Goal: Transaction & Acquisition: Purchase product/service

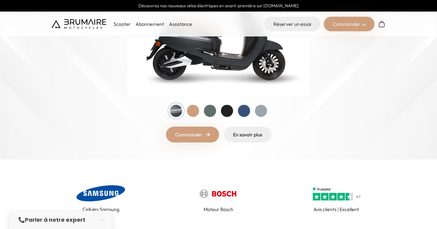
scroll to position [129, 0]
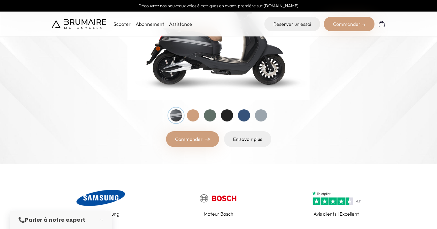
click at [209, 114] on div at bounding box center [210, 115] width 12 height 12
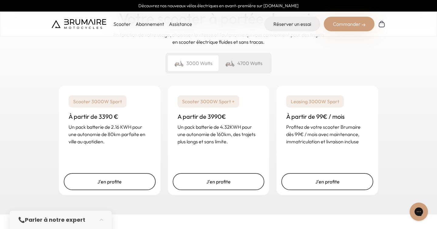
scroll to position [896, 0]
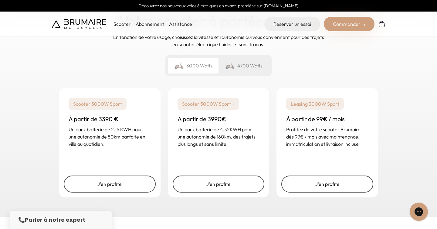
click at [239, 60] on div "4700 Watts" at bounding box center [243, 66] width 51 height 16
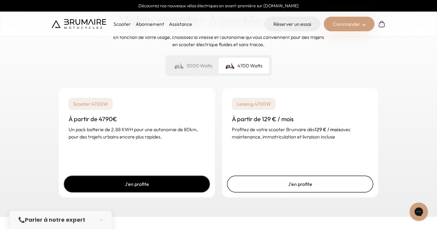
click at [144, 184] on link "J'en profite" at bounding box center [137, 183] width 146 height 17
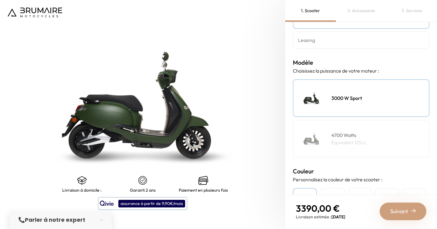
scroll to position [40, 0]
click at [331, 134] on div "4700 Watts Équivalent 125cc" at bounding box center [361, 138] width 136 height 38
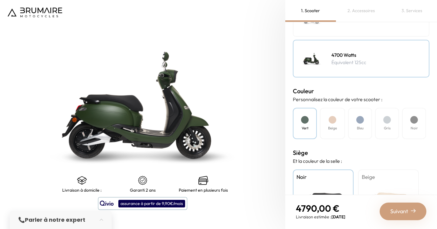
scroll to position [178, 0]
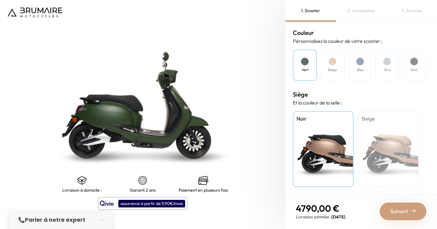
click at [385, 130] on div "Beige" at bounding box center [388, 149] width 61 height 76
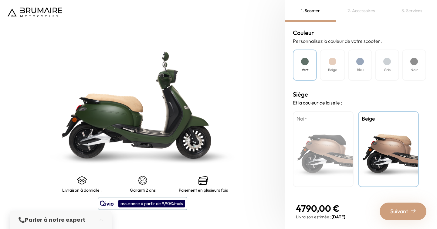
click at [344, 136] on div "Noir" at bounding box center [323, 149] width 61 height 76
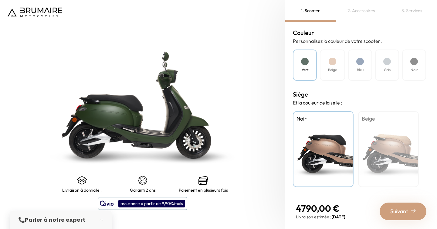
click at [404, 126] on div "Beige" at bounding box center [388, 149] width 61 height 76
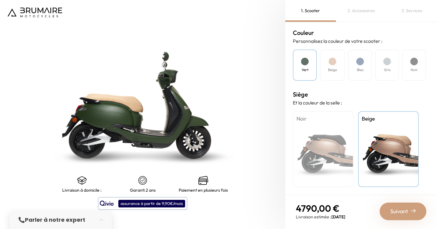
click at [354, 134] on div "Noir Beige" at bounding box center [361, 149] width 136 height 76
click at [335, 144] on div "Noir" at bounding box center [323, 149] width 61 height 76
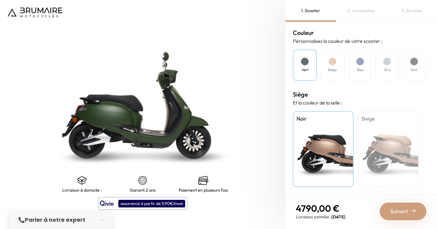
click at [406, 208] on span "Suivant" at bounding box center [399, 211] width 18 height 8
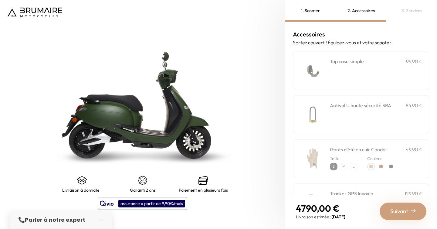
click at [351, 73] on div "**********" at bounding box center [376, 71] width 93 height 26
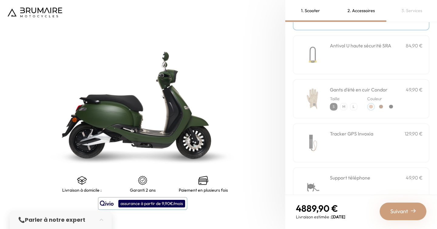
scroll to position [96, 0]
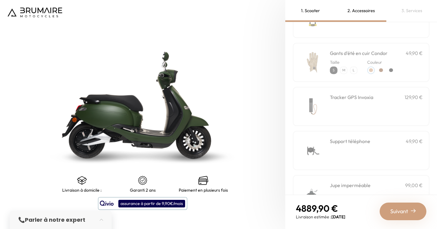
click at [354, 112] on div "Tracker GPS Invoxia 129,90 €" at bounding box center [376, 106] width 93 height 26
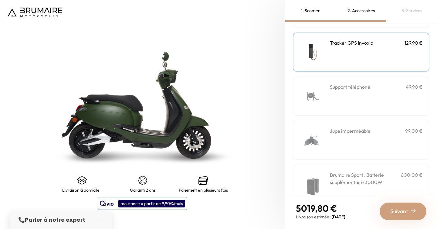
click at [356, 140] on div "Jupe imperméable 99,00 €" at bounding box center [376, 140] width 93 height 26
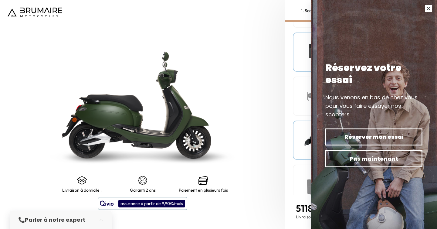
click at [427, 9] on button "button" at bounding box center [428, 8] width 17 height 17
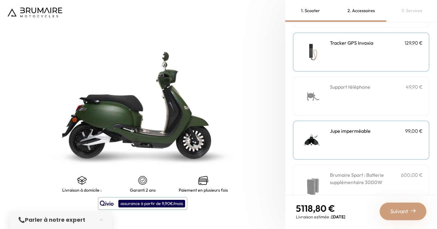
scroll to position [211, 0]
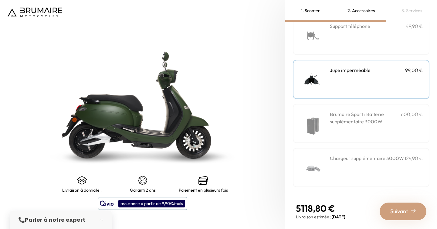
click at [418, 212] on div "Suivant" at bounding box center [402, 211] width 47 height 18
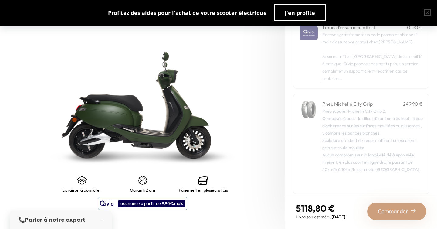
scroll to position [0, 0]
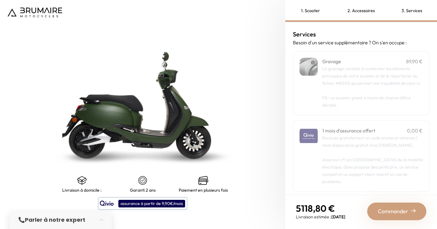
click at [364, 15] on div "2. Accessoires" at bounding box center [361, 11] width 51 height 22
